Goal: Information Seeking & Learning: Learn about a topic

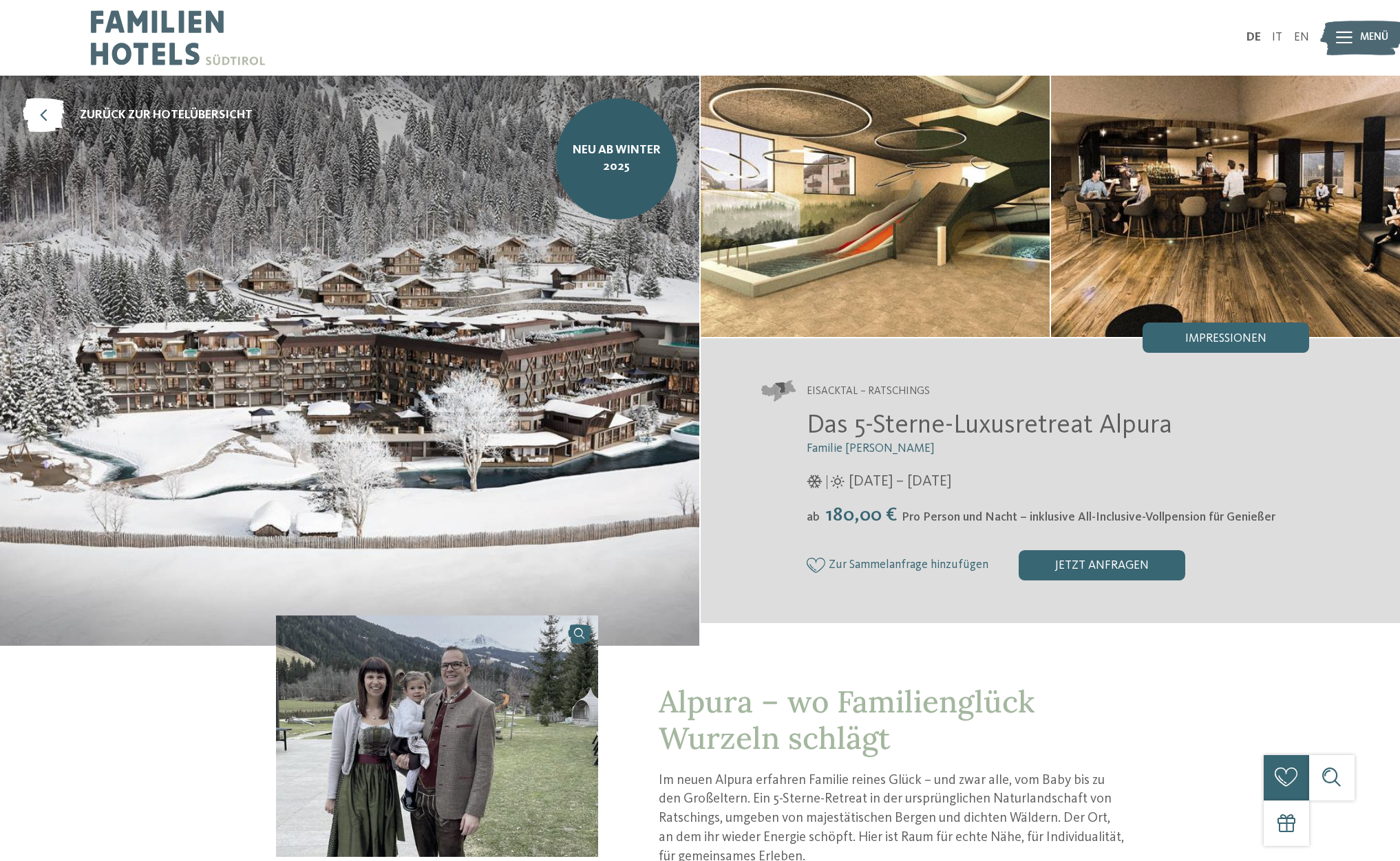
click at [1365, 32] on span "Menü" at bounding box center [1374, 38] width 28 height 15
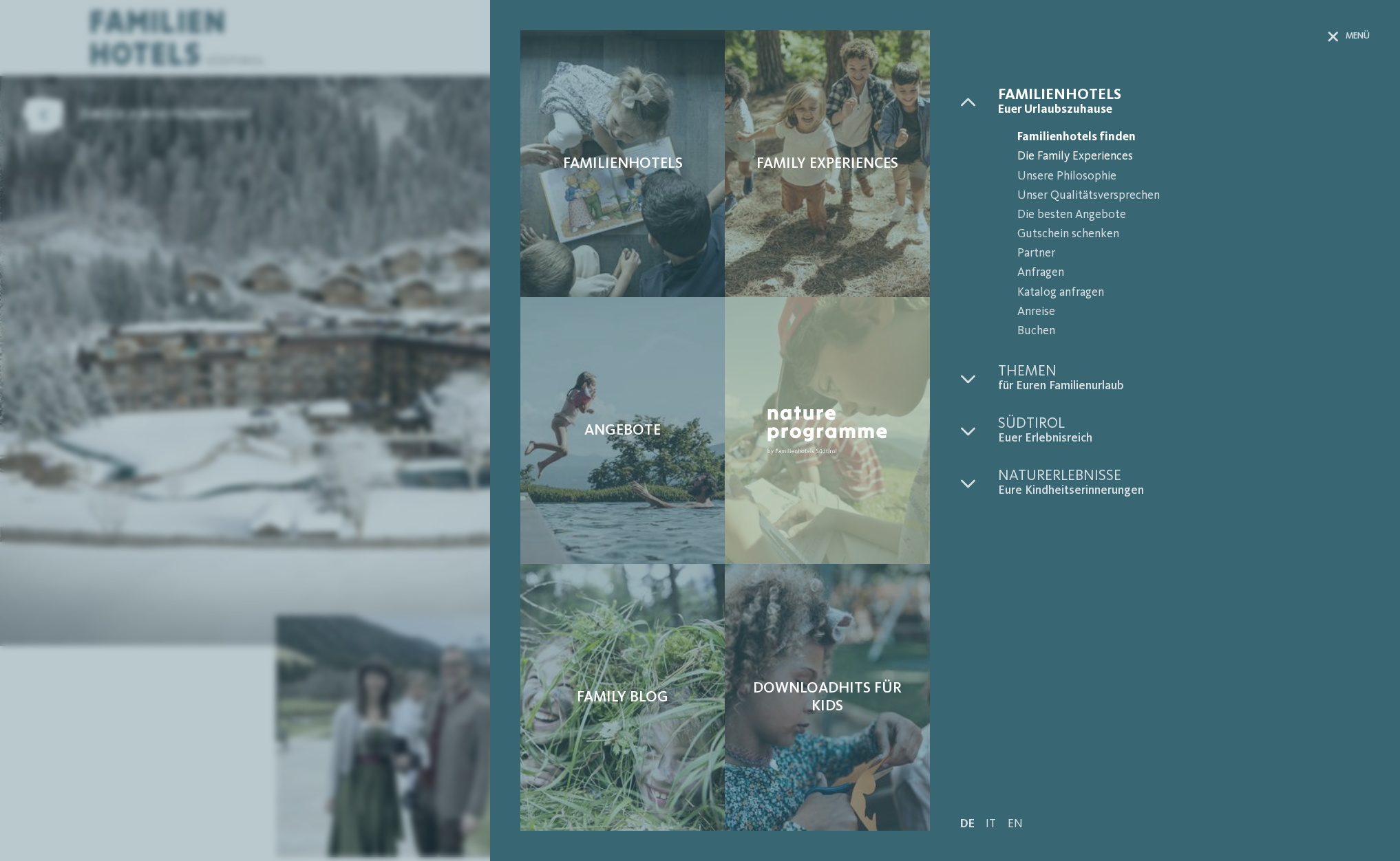
click at [1081, 155] on span "Die Family Experiences" at bounding box center [1193, 156] width 353 height 19
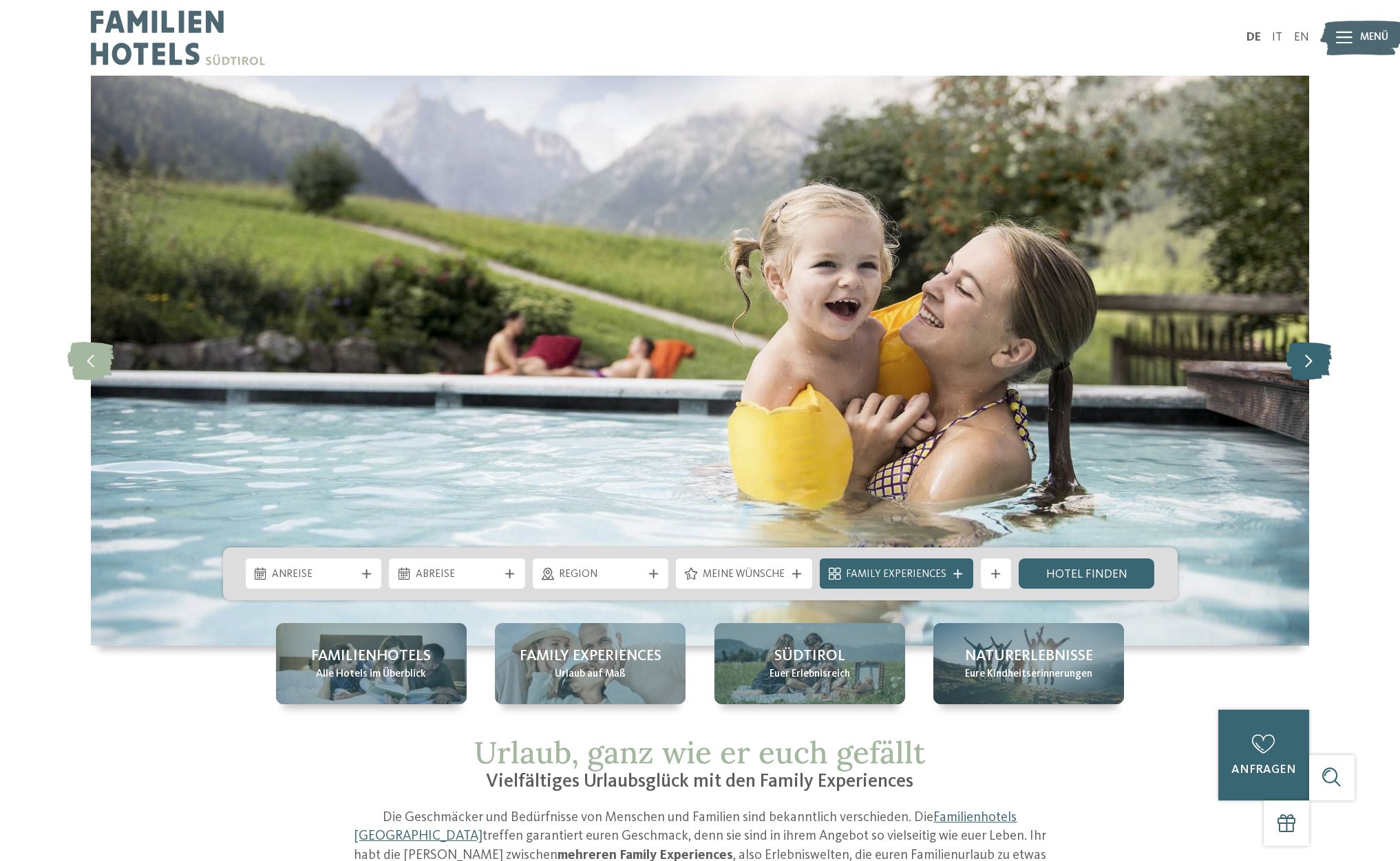
click at [1315, 368] on icon at bounding box center [1309, 361] width 46 height 38
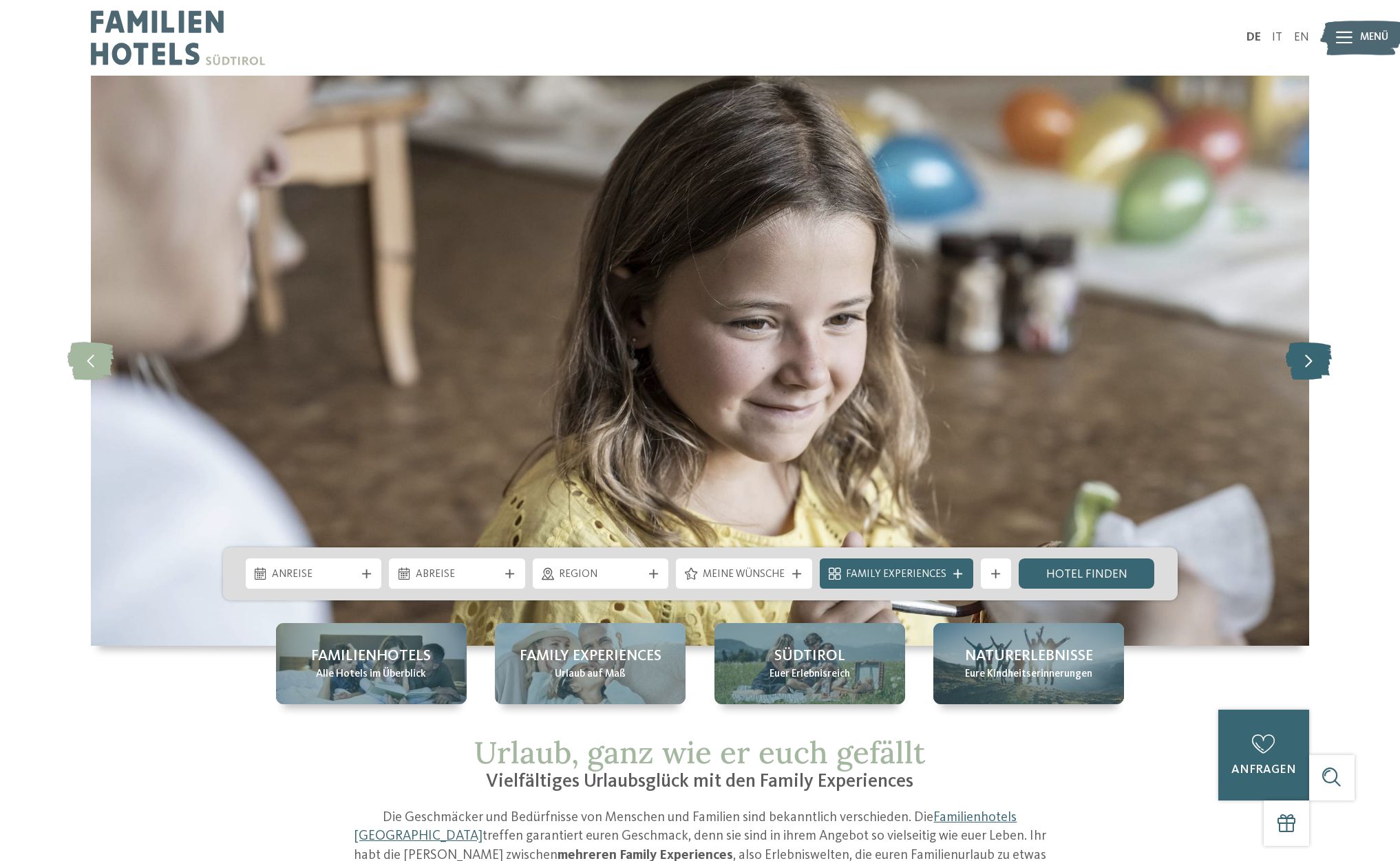
click at [1315, 368] on icon at bounding box center [1309, 361] width 46 height 38
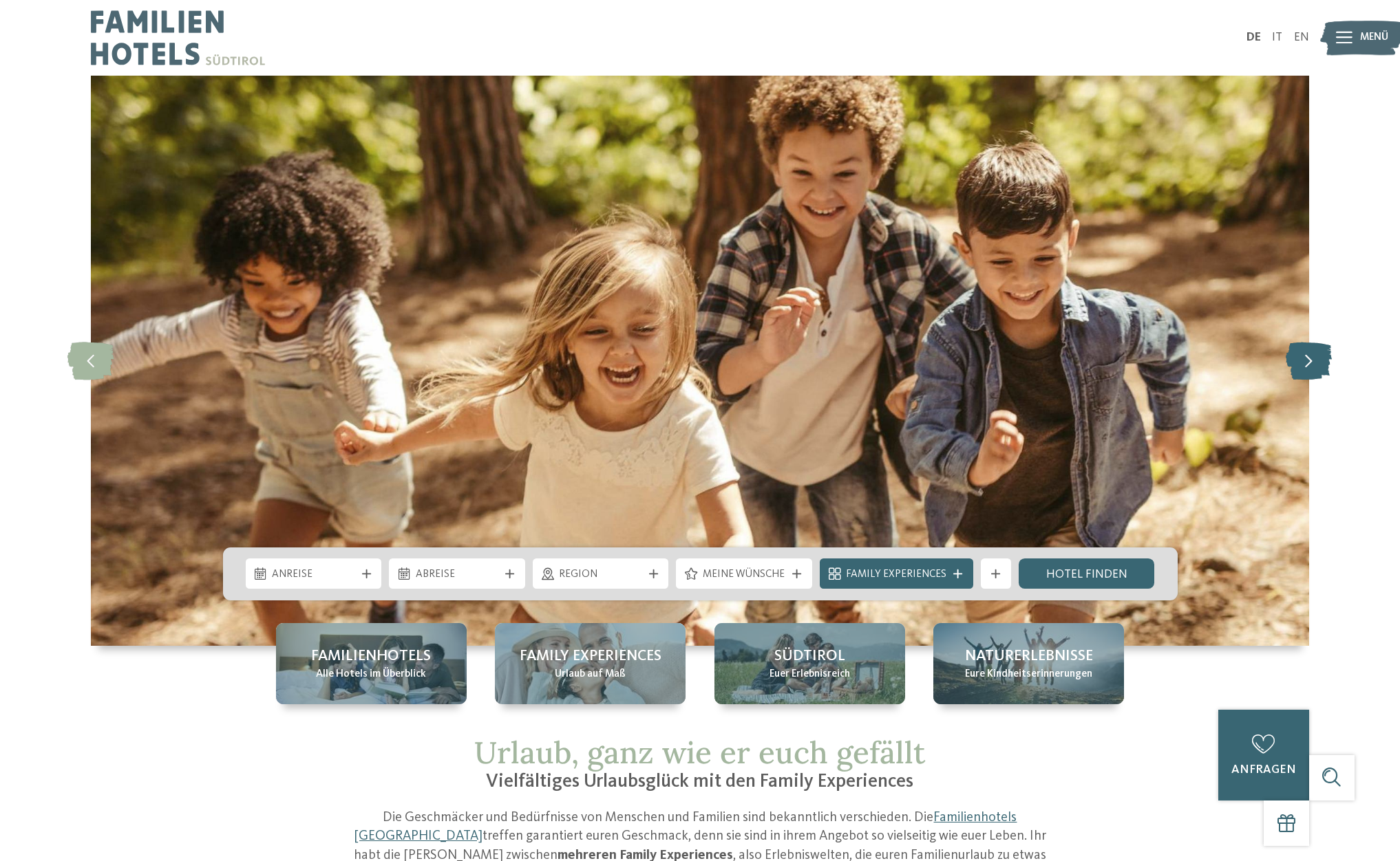
click at [1315, 368] on icon at bounding box center [1309, 361] width 46 height 38
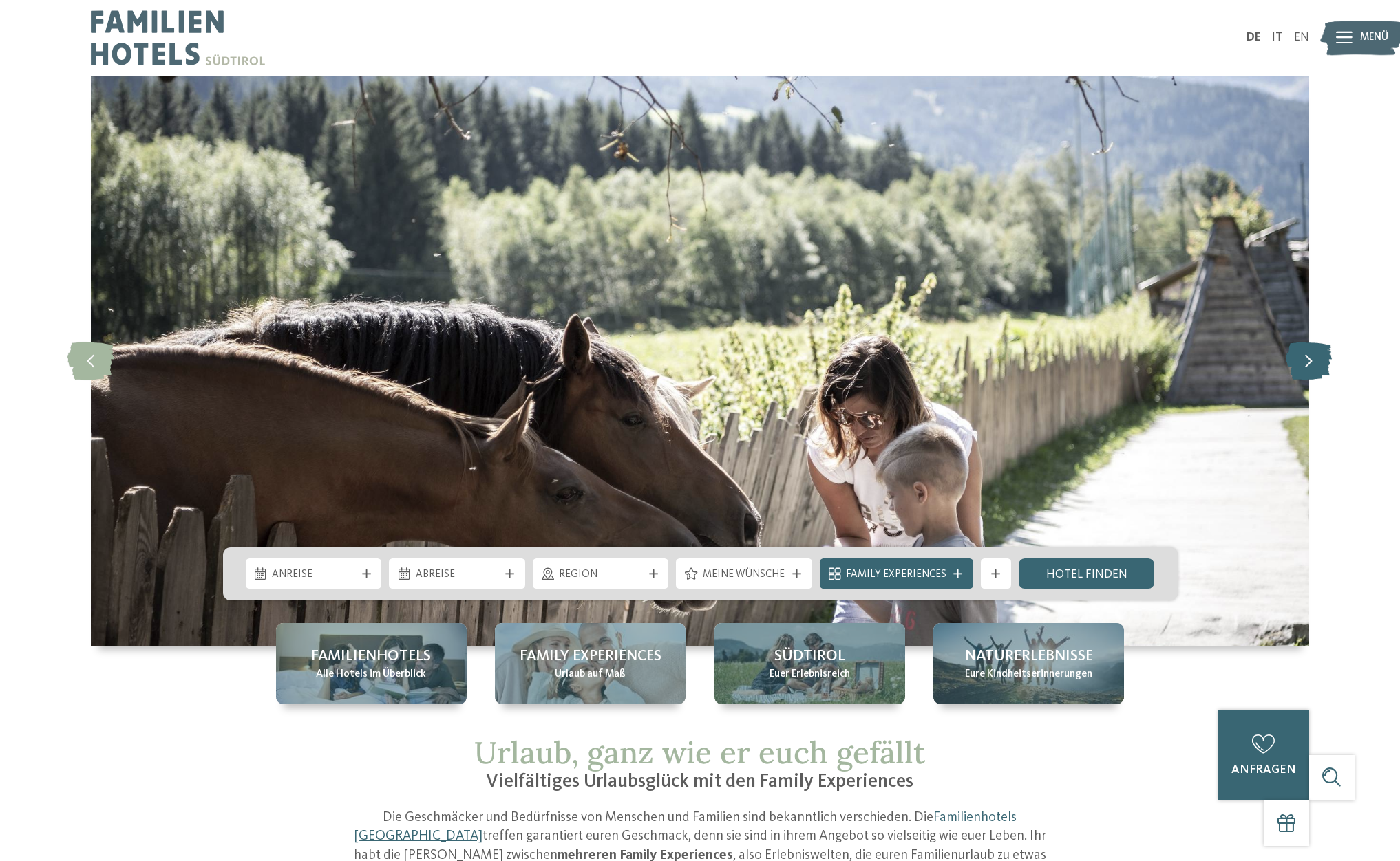
click at [1315, 368] on icon at bounding box center [1309, 361] width 46 height 38
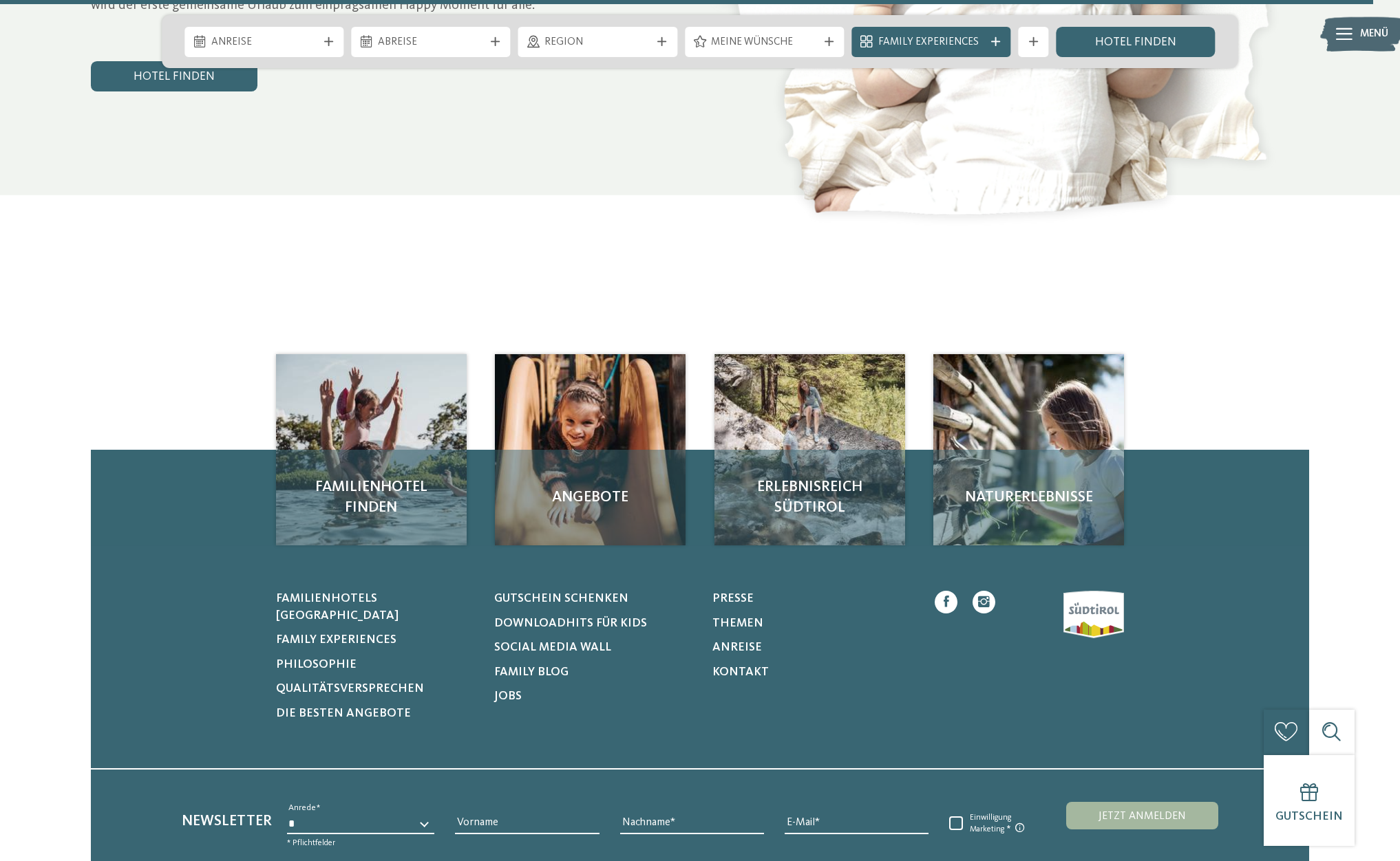
scroll to position [6471, 0]
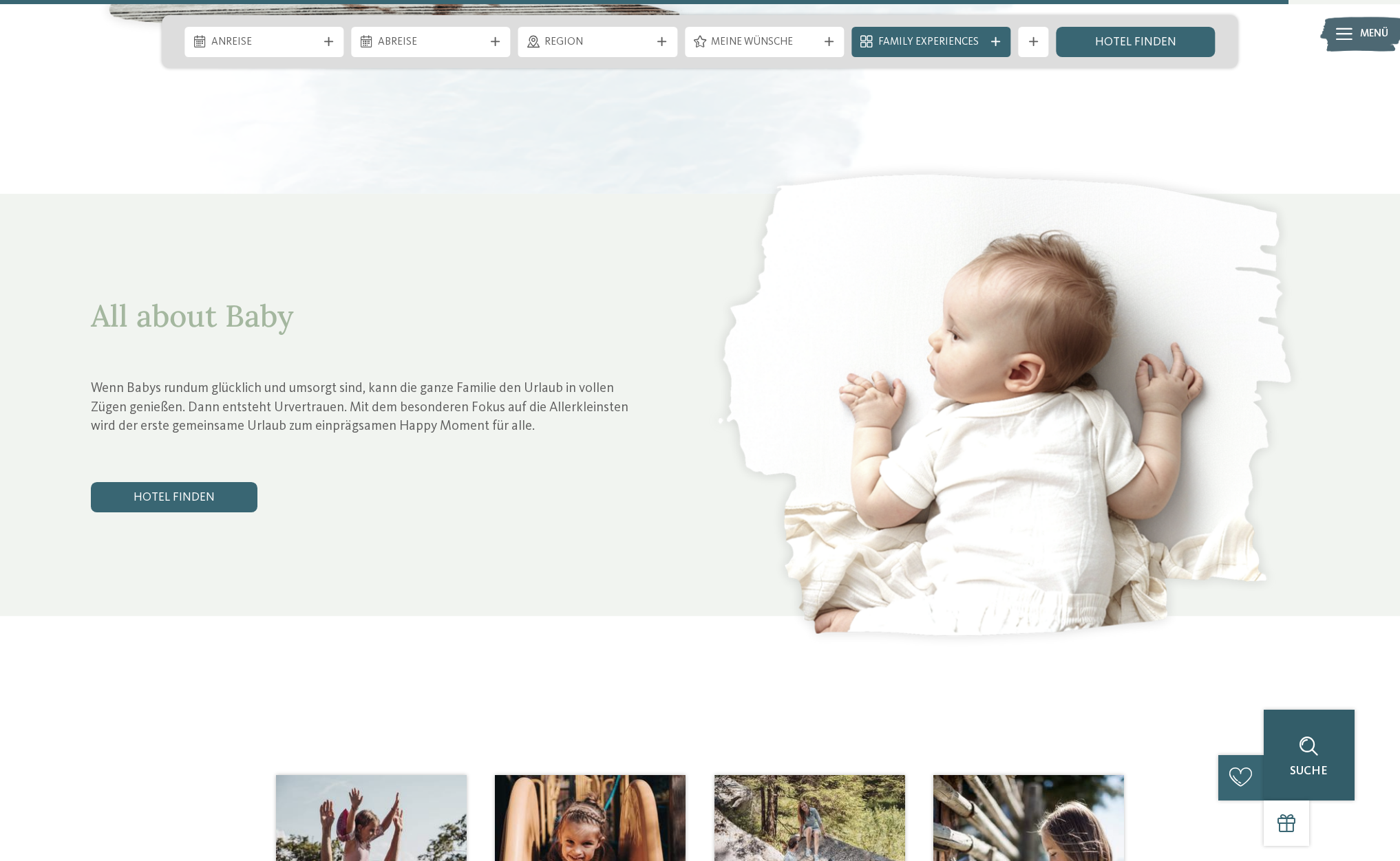
click at [1337, 730] on div "Suche" at bounding box center [1309, 756] width 91 height 91
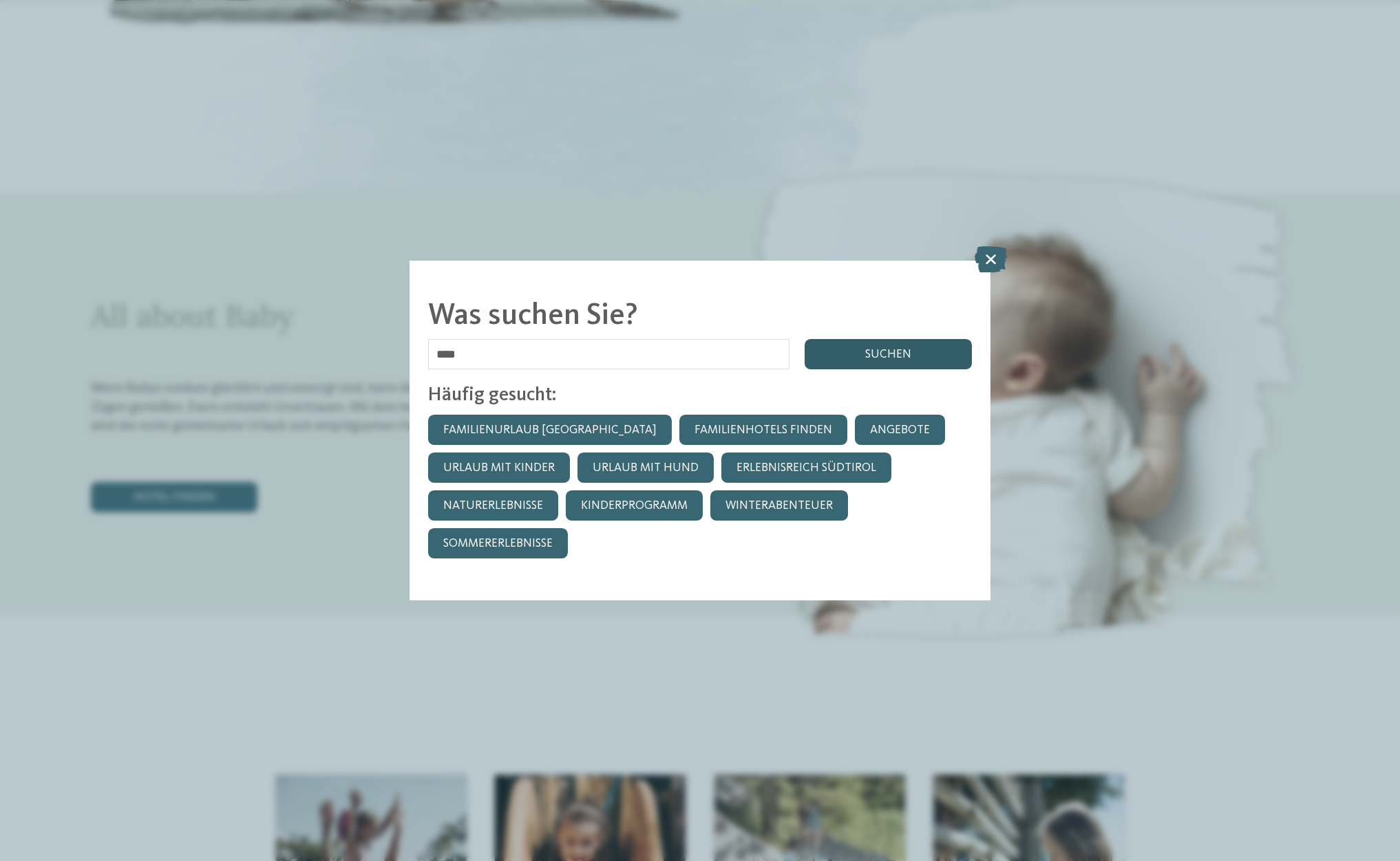
type input "****"
click at [865, 346] on div "suchen" at bounding box center [888, 354] width 167 height 31
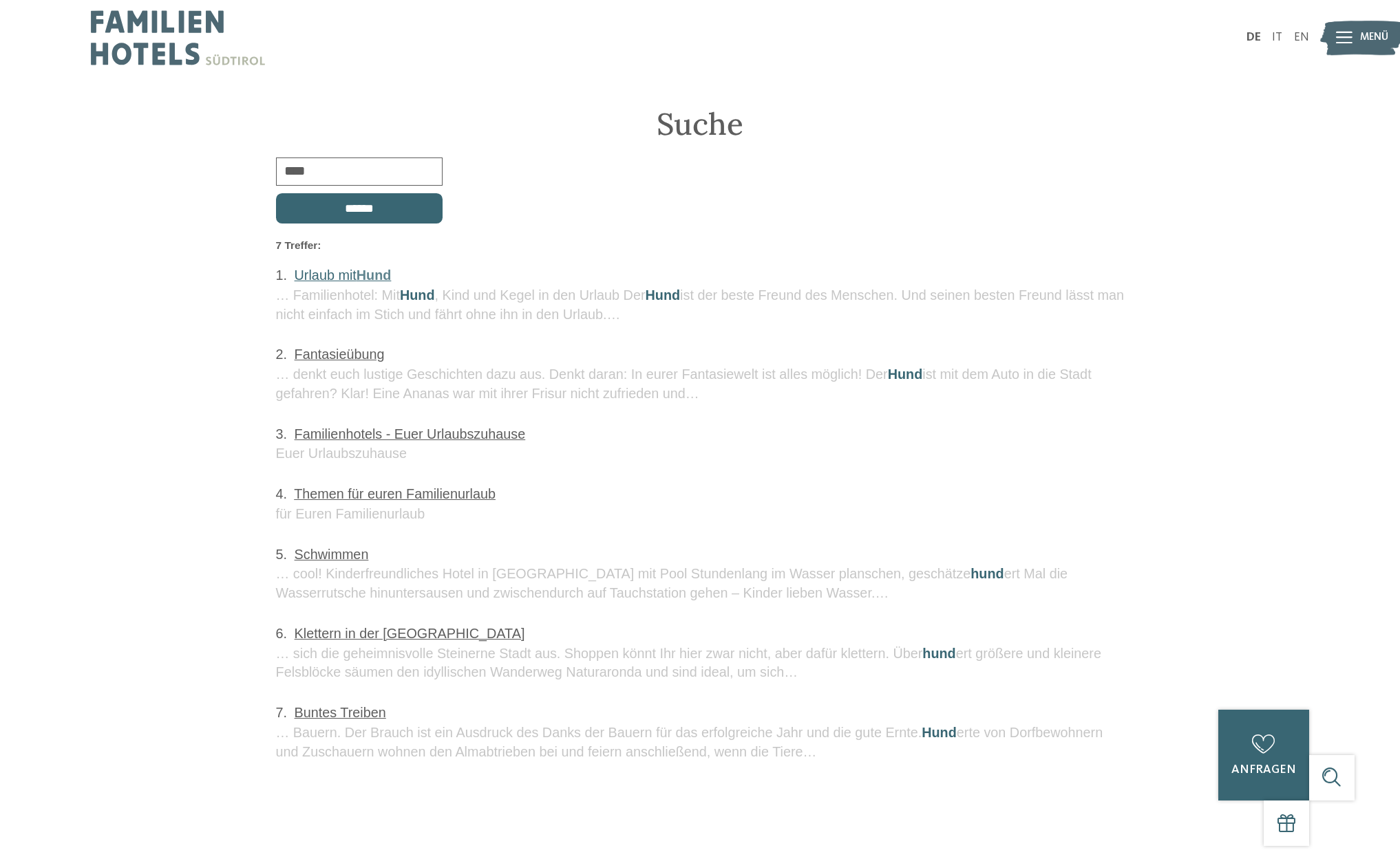
click at [365, 272] on span "Hund" at bounding box center [373, 275] width 35 height 15
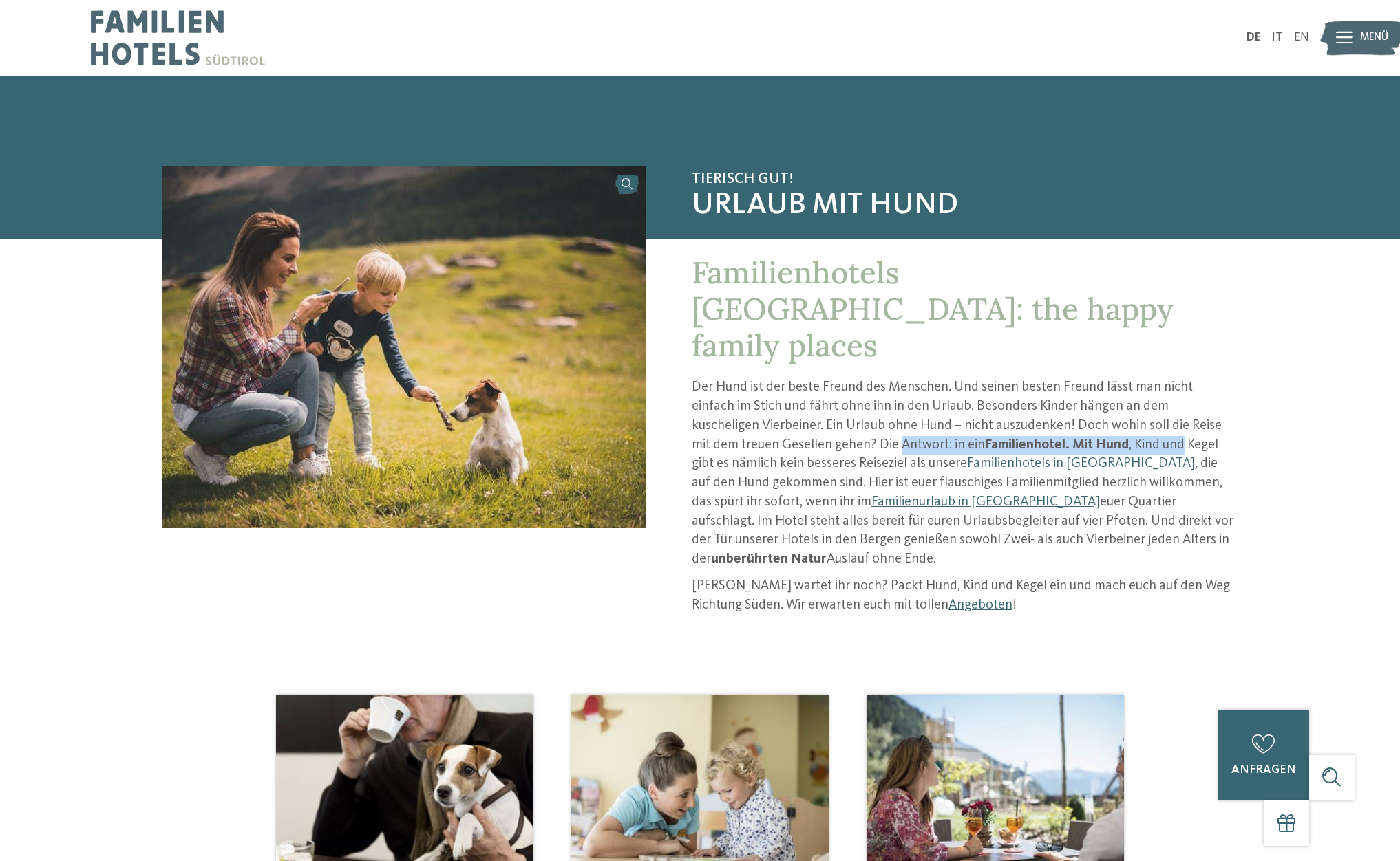
drag, startPoint x: 813, startPoint y: 410, endPoint x: 1097, endPoint y: 411, distance: 284.0
click at [1097, 411] on p "Der Hund ist der beste Freund des Menschen. Und seinen besten Freund lässt man …" at bounding box center [965, 473] width 547 height 190
click at [1341, 29] on div at bounding box center [1344, 38] width 16 height 38
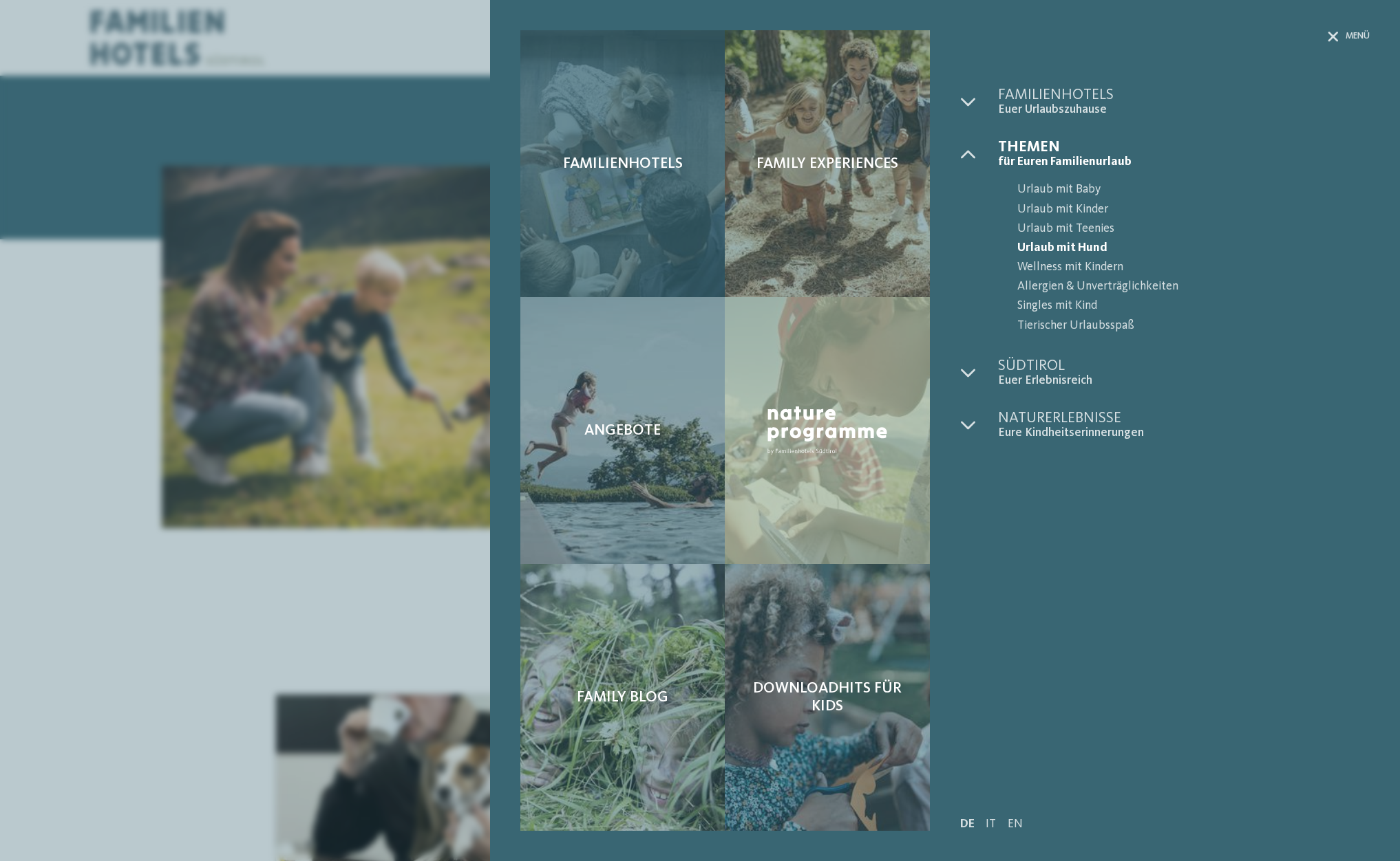
click at [590, 140] on div "Familienhotels" at bounding box center [622, 164] width 205 height 267
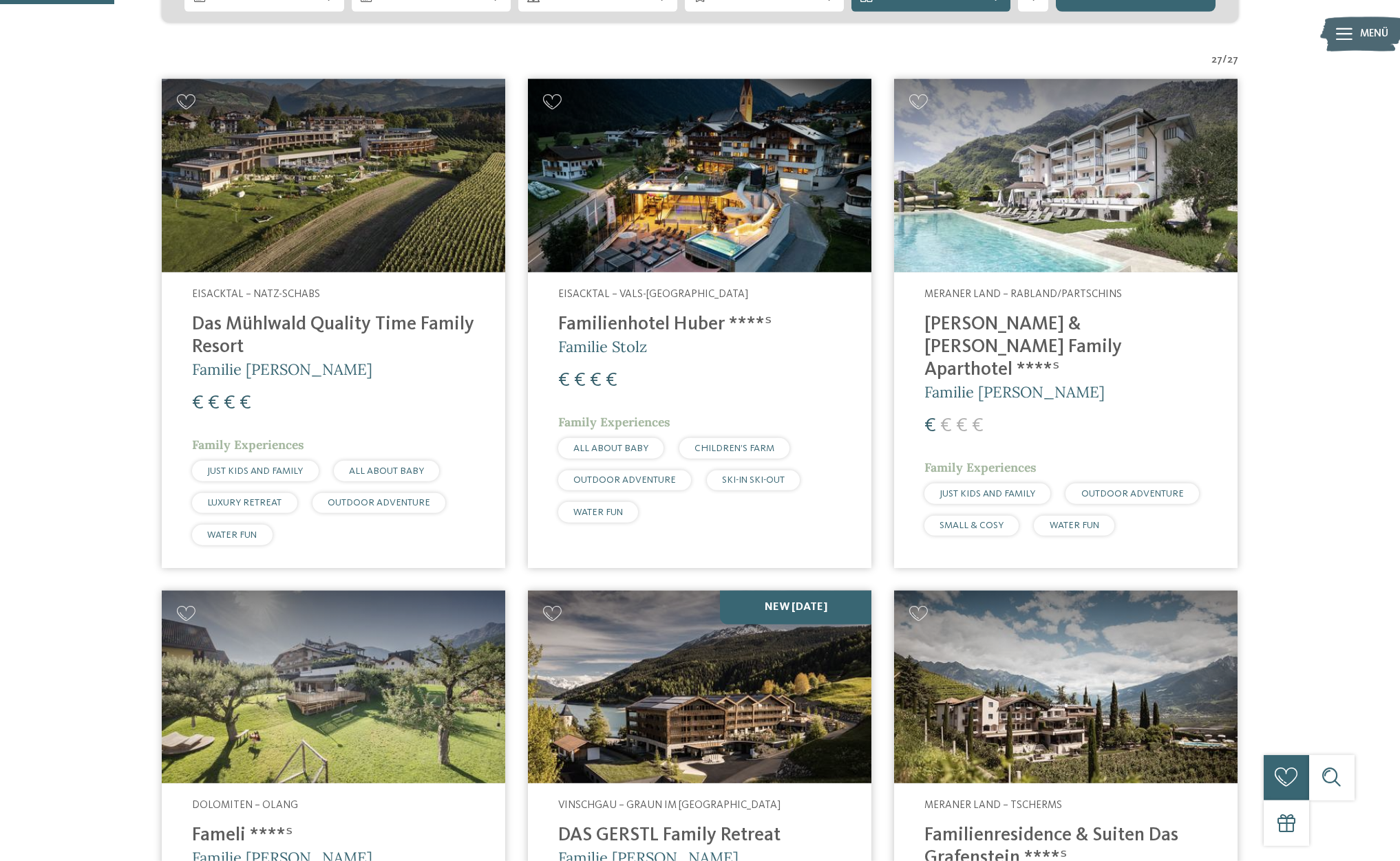
scroll to position [421, 0]
